Goal: Answer question/provide support

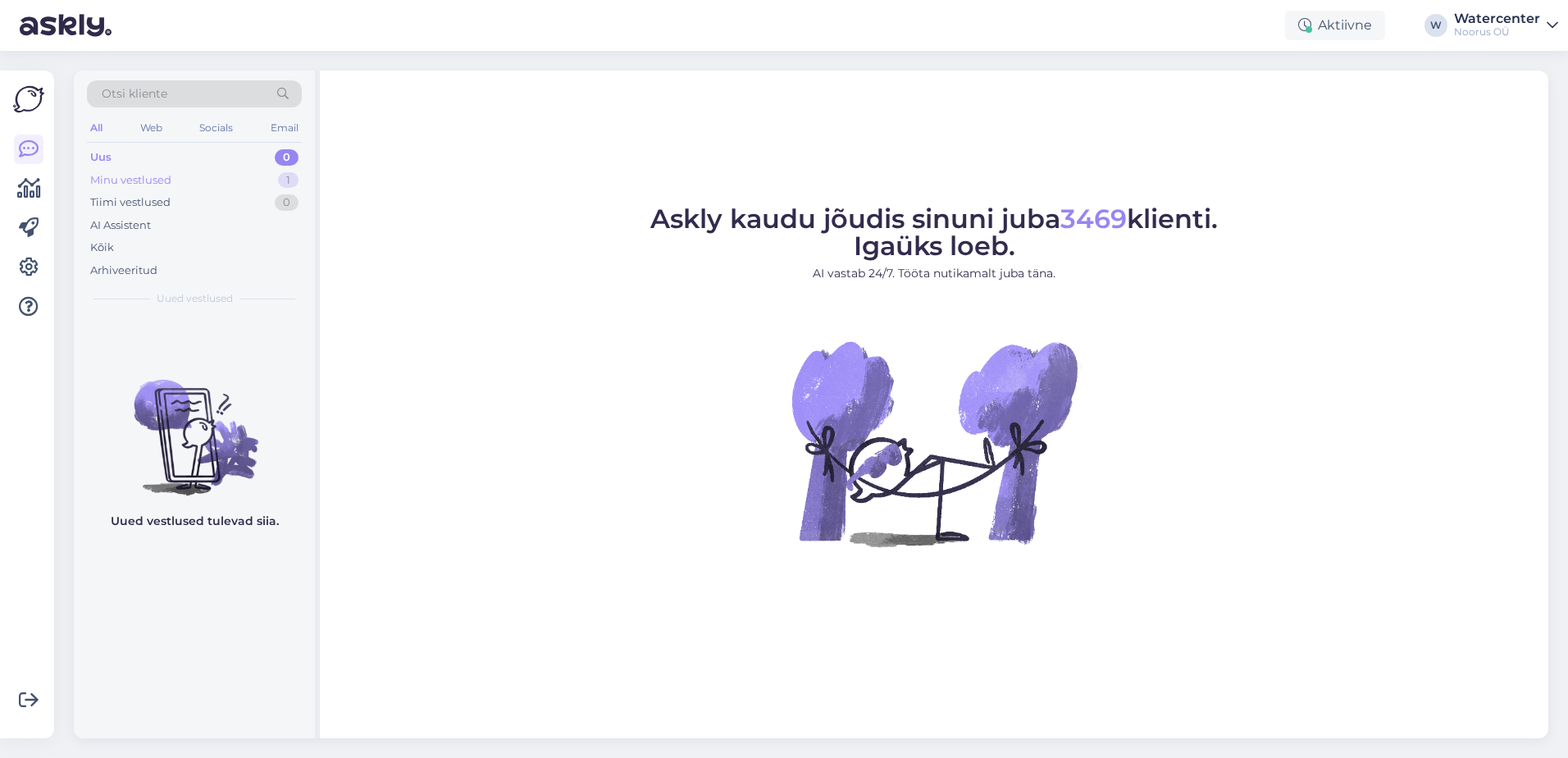
click at [189, 177] on div "Minu vestlused 1" at bounding box center [195, 180] width 215 height 23
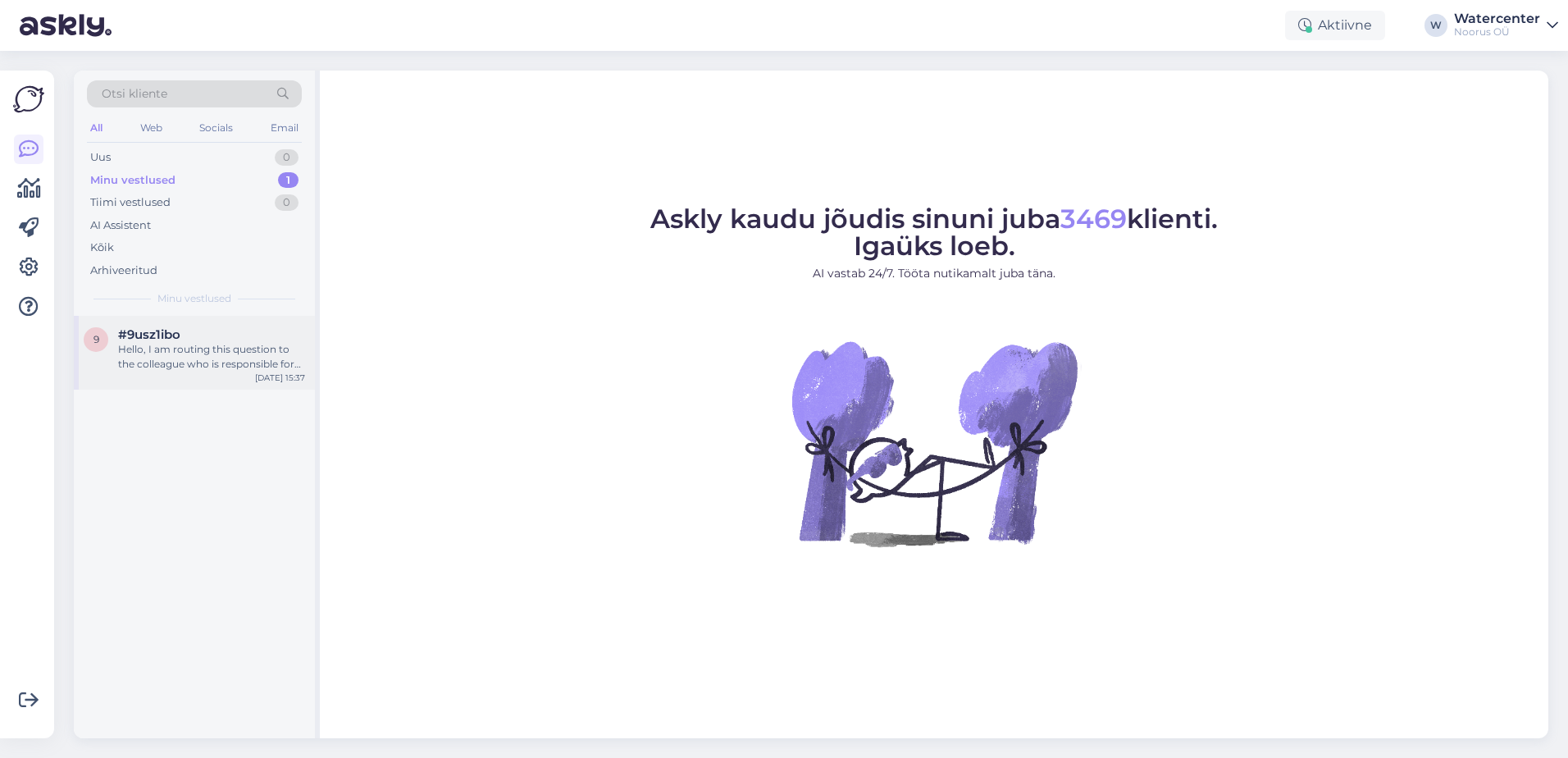
click at [212, 365] on div "Hello, I am routing this question to the colleague who is responsible for this …" at bounding box center [211, 357] width 187 height 29
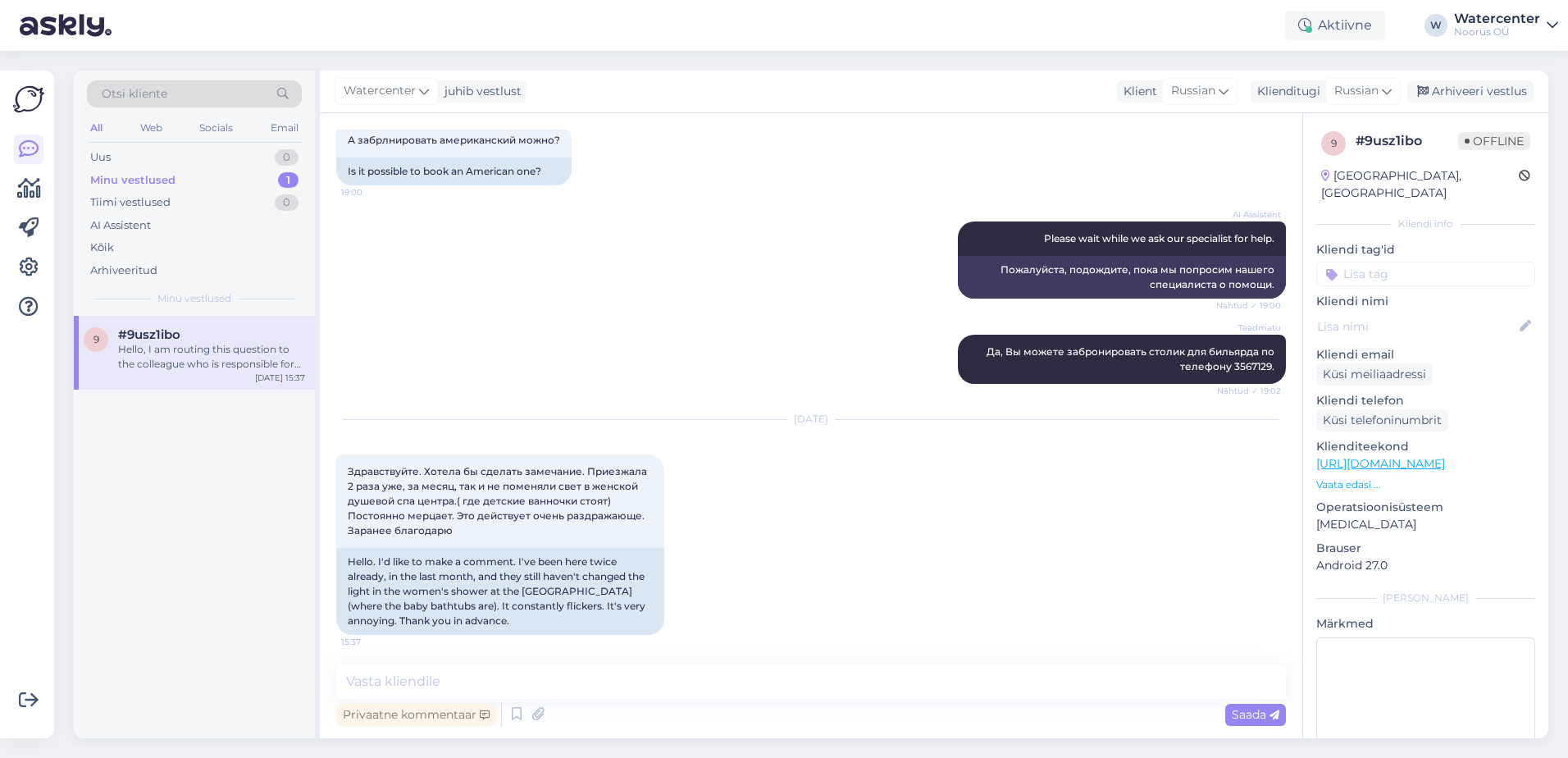
scroll to position [1846, 0]
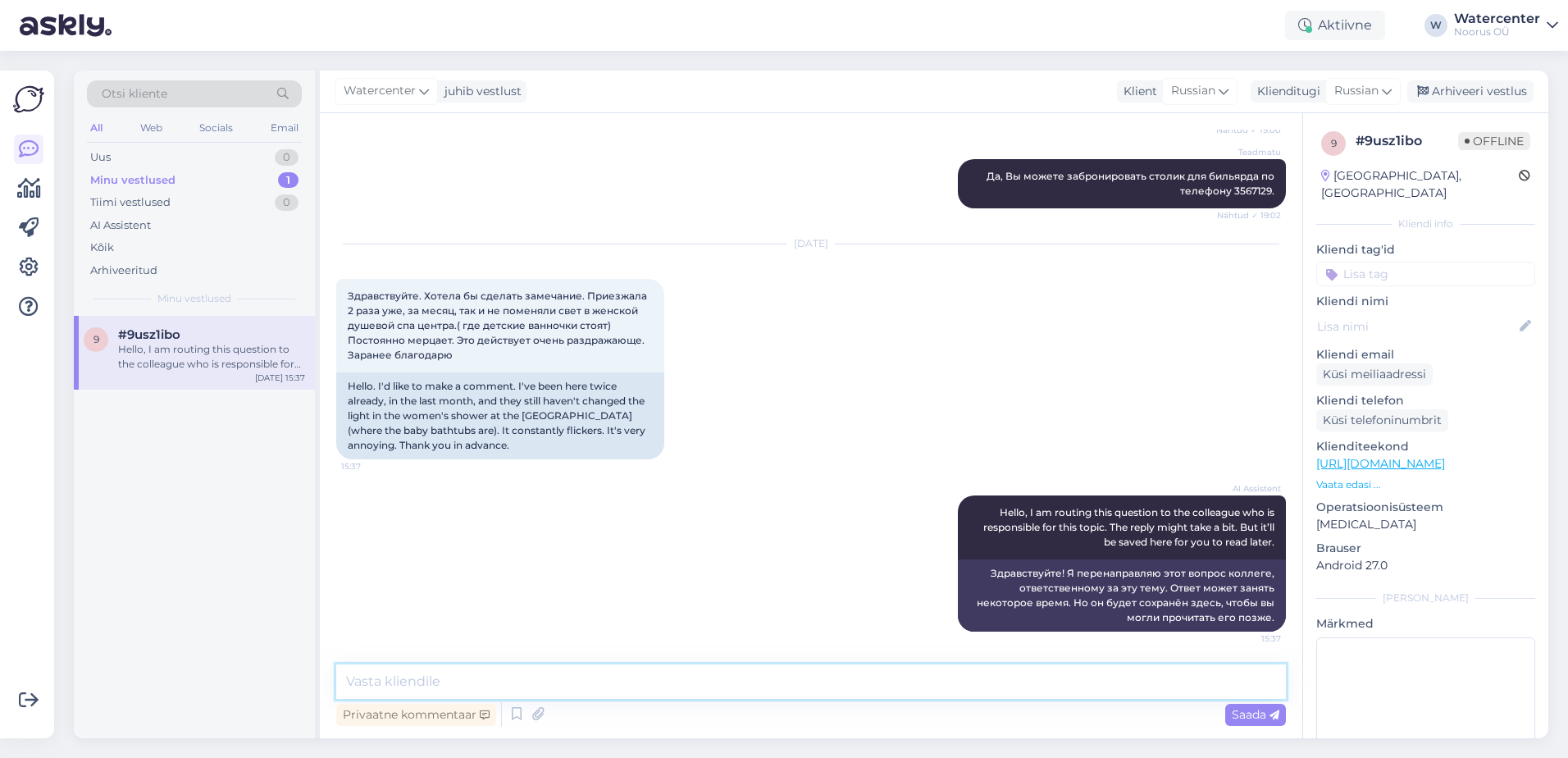
click at [453, 668] on textarea at bounding box center [810, 681] width 950 height 34
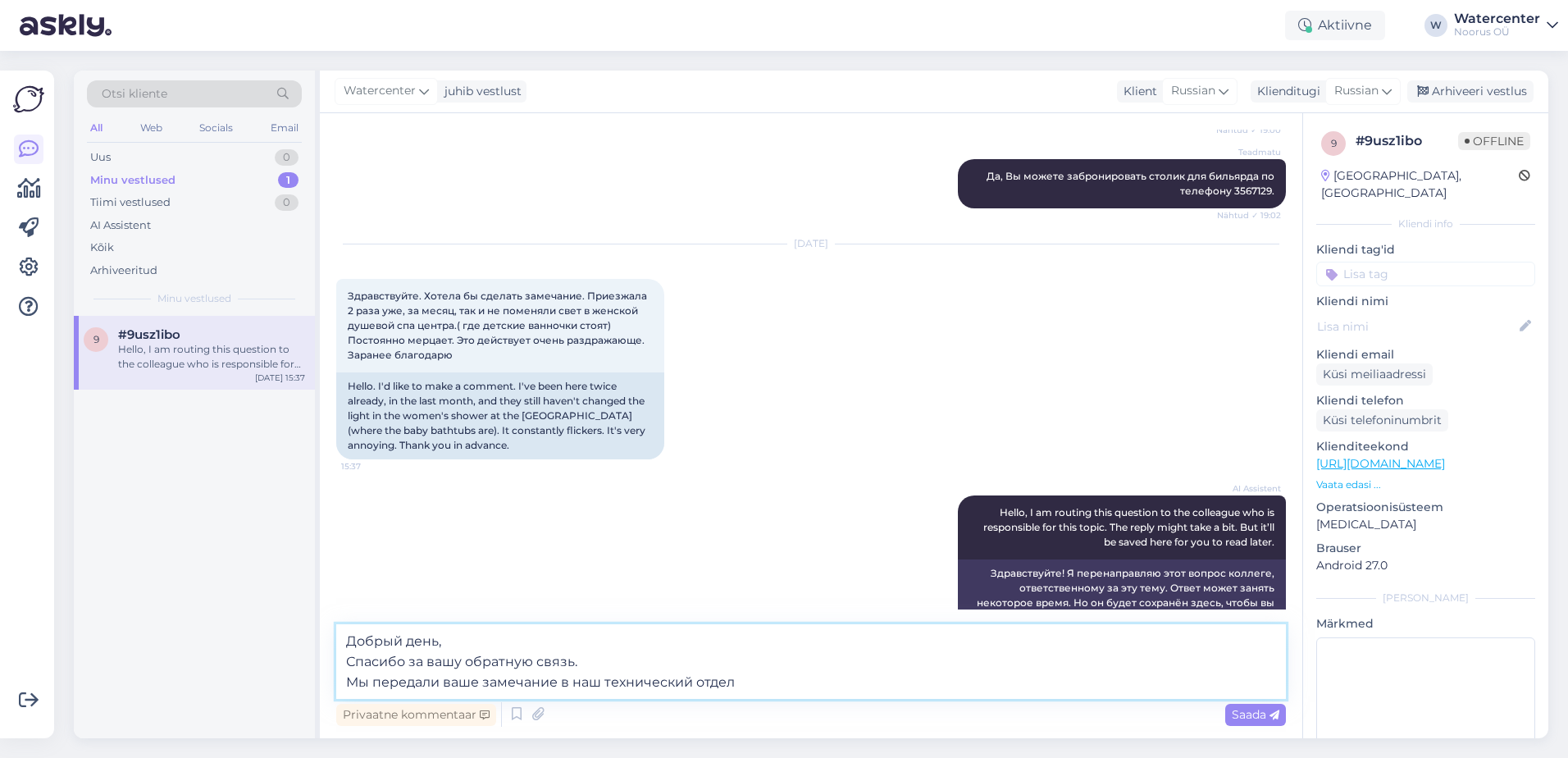
type textarea "Добрый день, Спасибо за вашу обратную связь. Мы передали ваше замечание в наш т…"
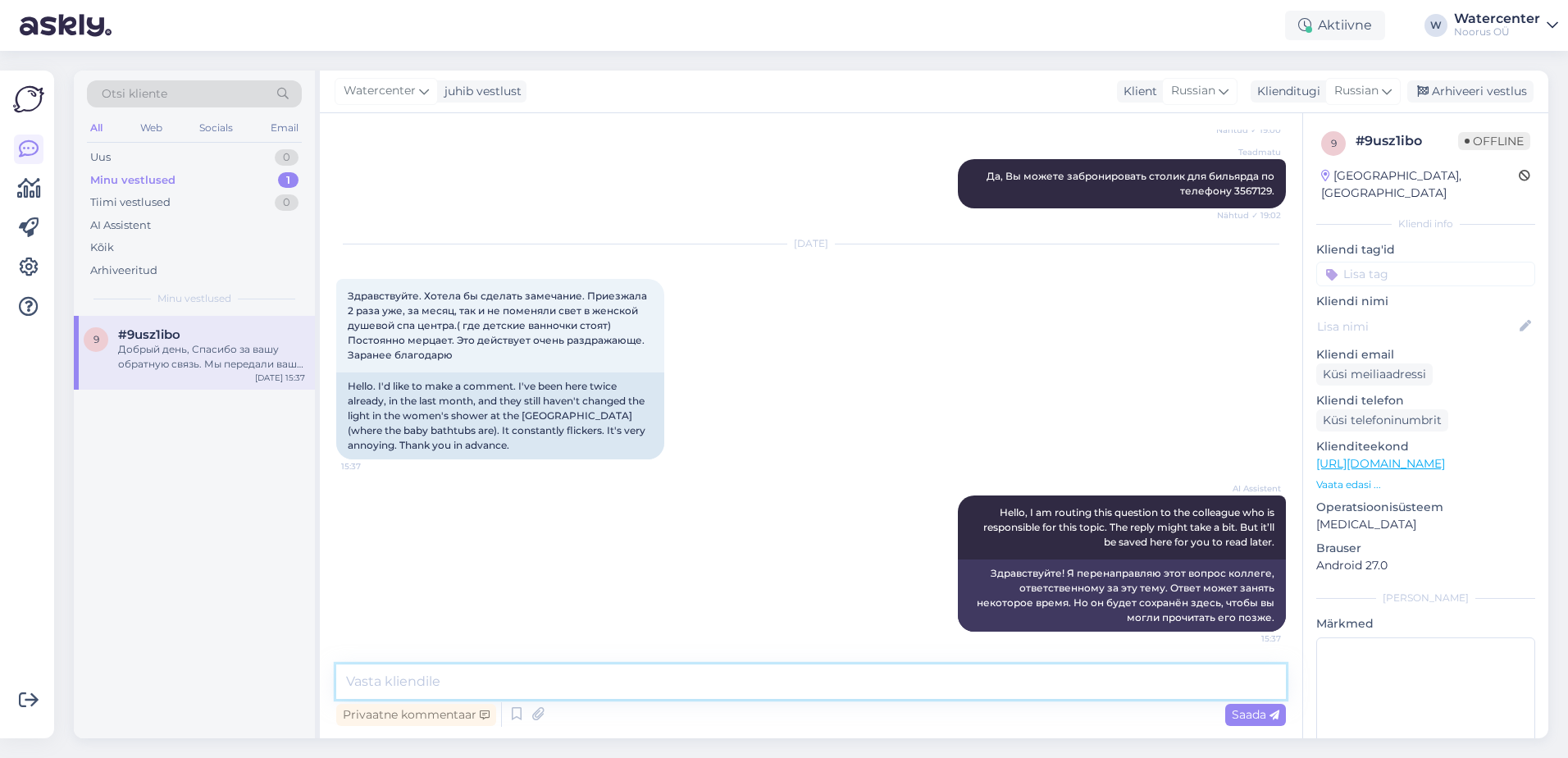
scroll to position [1980, 0]
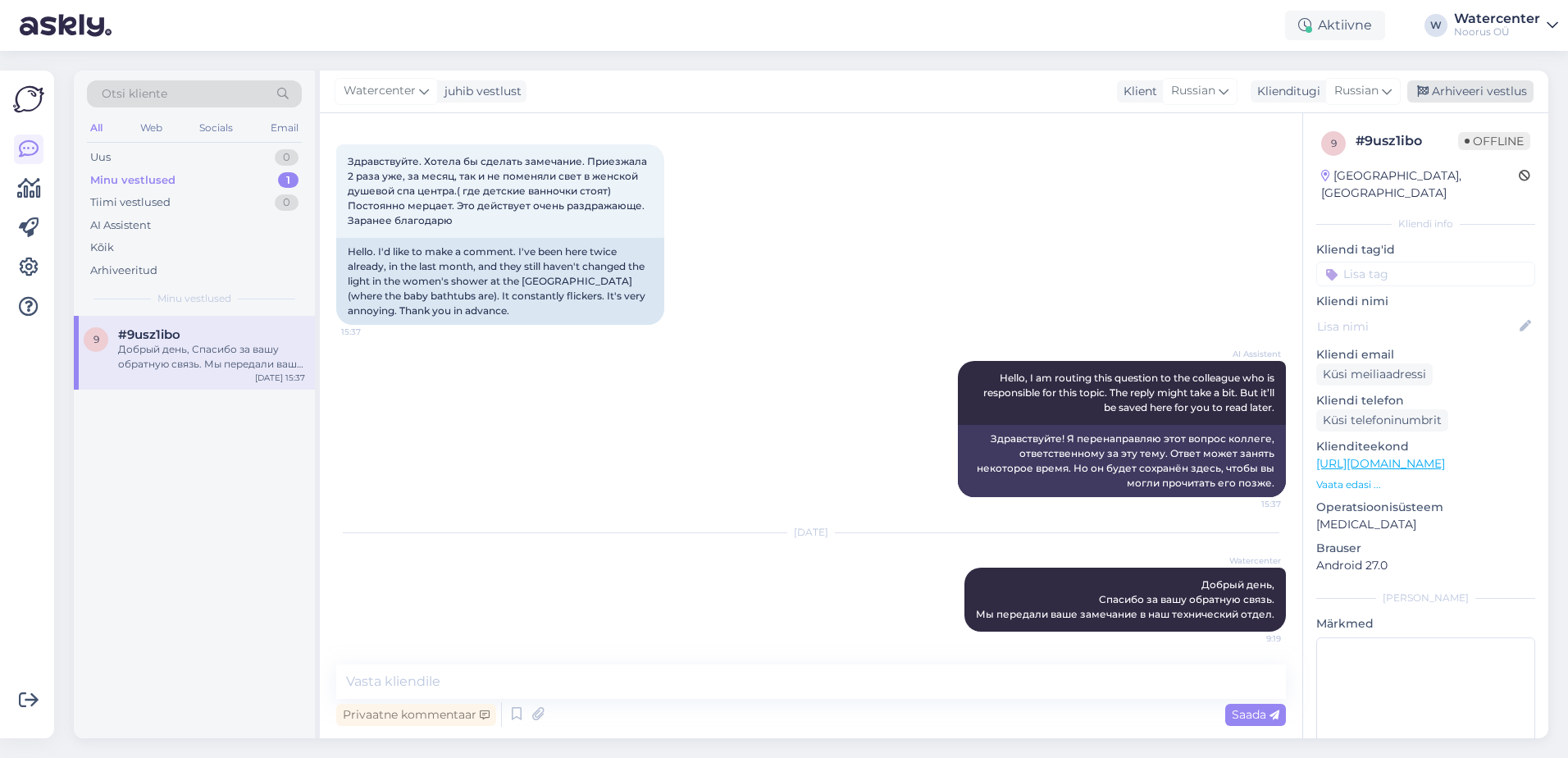
click at [1459, 96] on div "Arhiveeri vestlus" at bounding box center [1470, 91] width 127 height 22
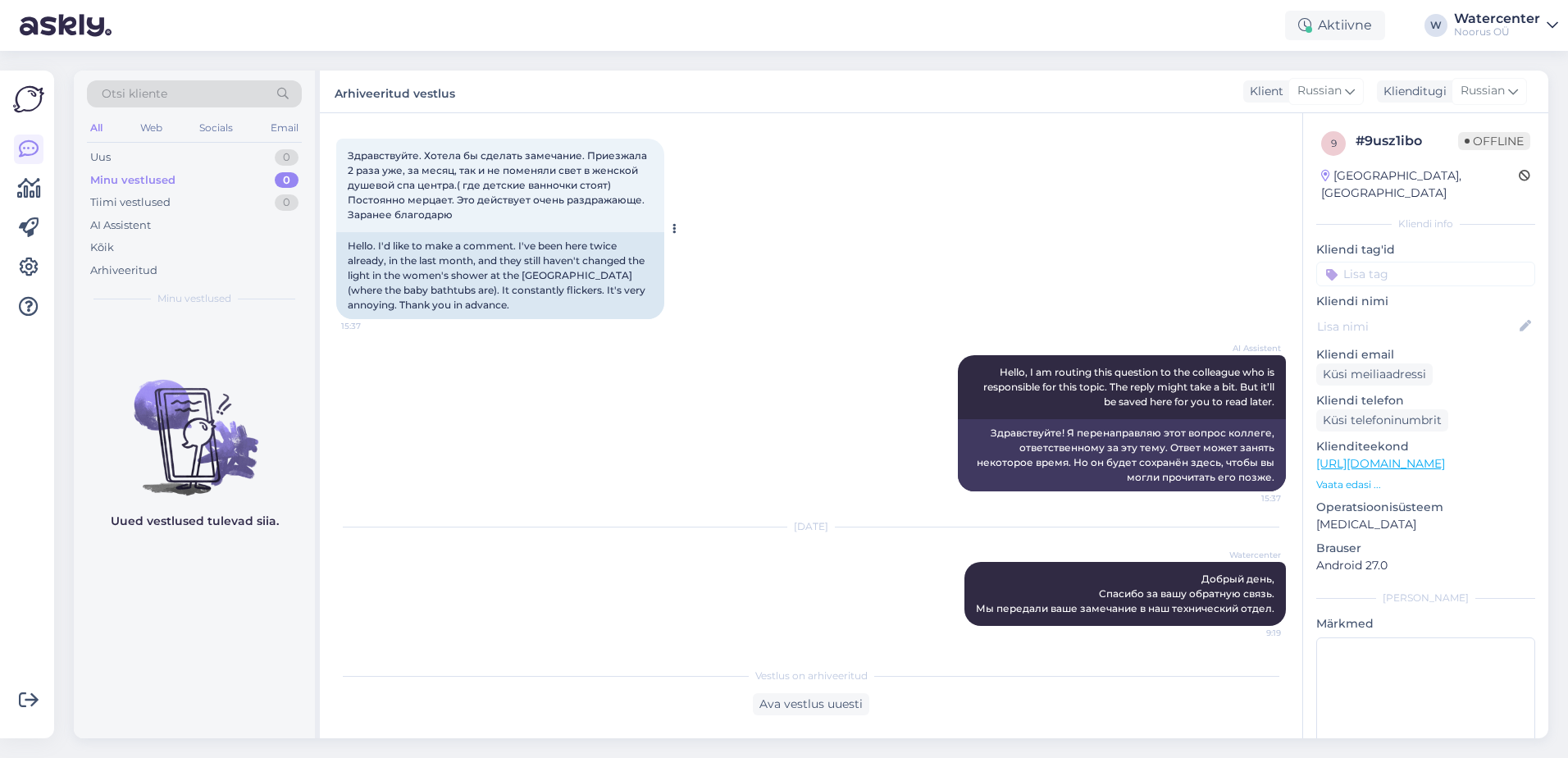
scroll to position [1972, 0]
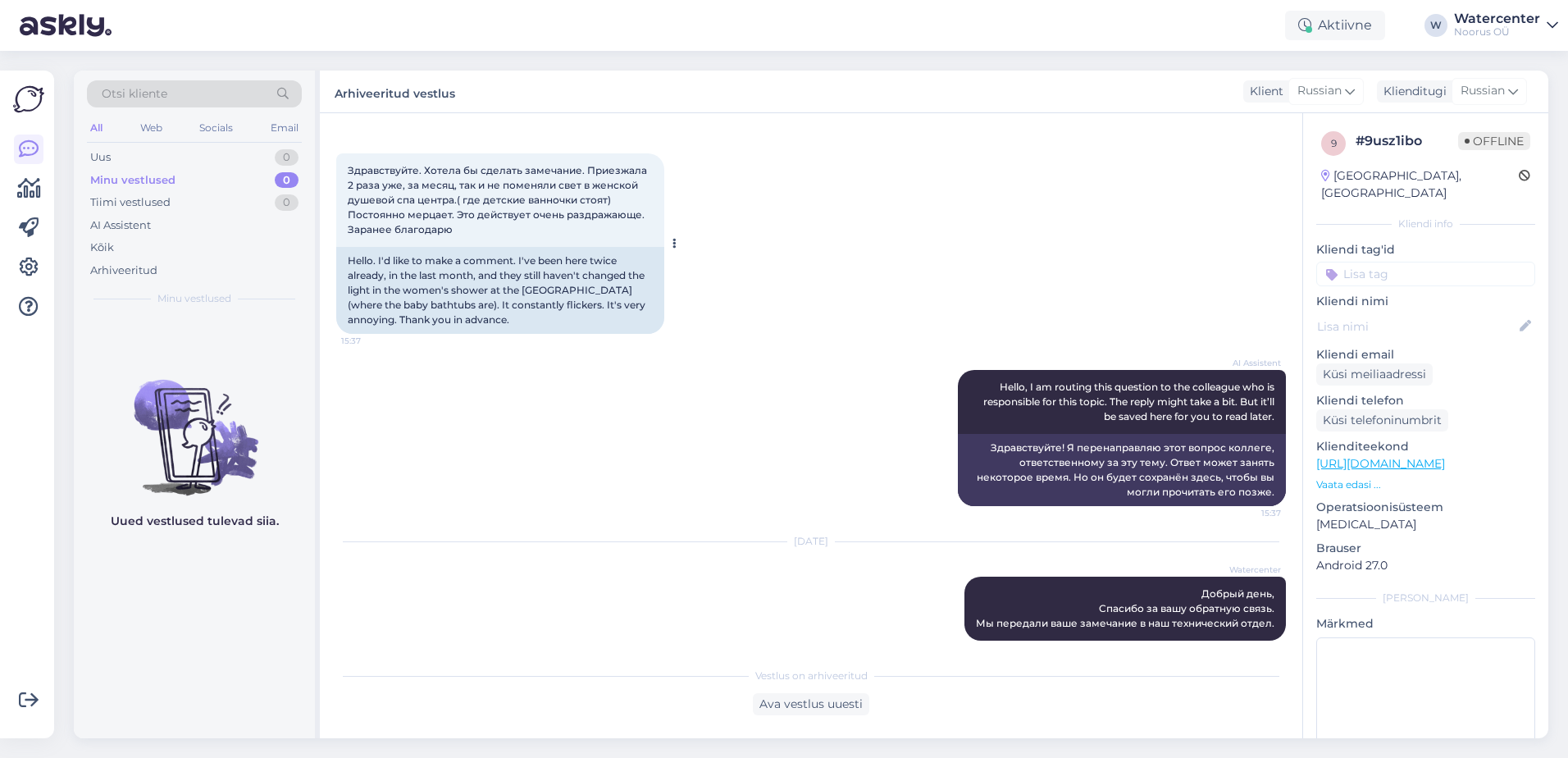
drag, startPoint x: 351, startPoint y: 117, endPoint x: 641, endPoint y: 232, distance: 312.0
click at [641, 232] on div "Vestlus [PERSON_NAME][DATE] Здравствуйте. По какому номеру позвонить.. узнать н…" at bounding box center [810, 426] width 982 height 625
copy div "Здравствуйте. Хотела бы сделать замечание. Приезжала 2 раза уже, за месяц, так …"
